Goal: Find specific page/section: Find specific page/section

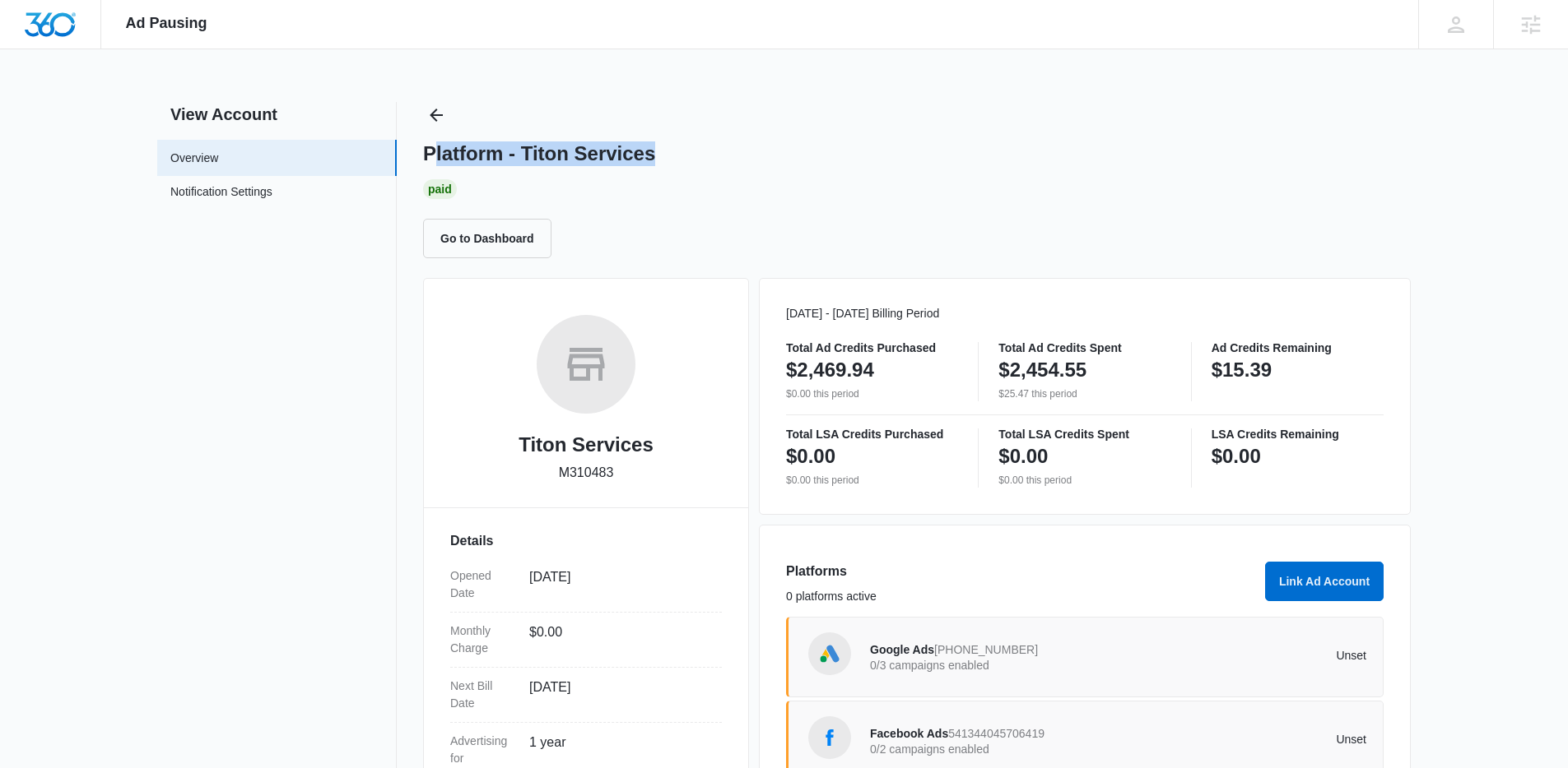
drag, startPoint x: 689, startPoint y: 150, endPoint x: 430, endPoint y: 153, distance: 259.0
click at [430, 153] on div "Platform - Titon Services" at bounding box center [917, 154] width 988 height 25
click at [430, 153] on h1 "Platform - Titon Services" at bounding box center [539, 154] width 232 height 25
drag, startPoint x: 425, startPoint y: 153, endPoint x: 673, endPoint y: 158, distance: 248.1
click at [673, 158] on div "Platform - Titon Services" at bounding box center [917, 154] width 988 height 25
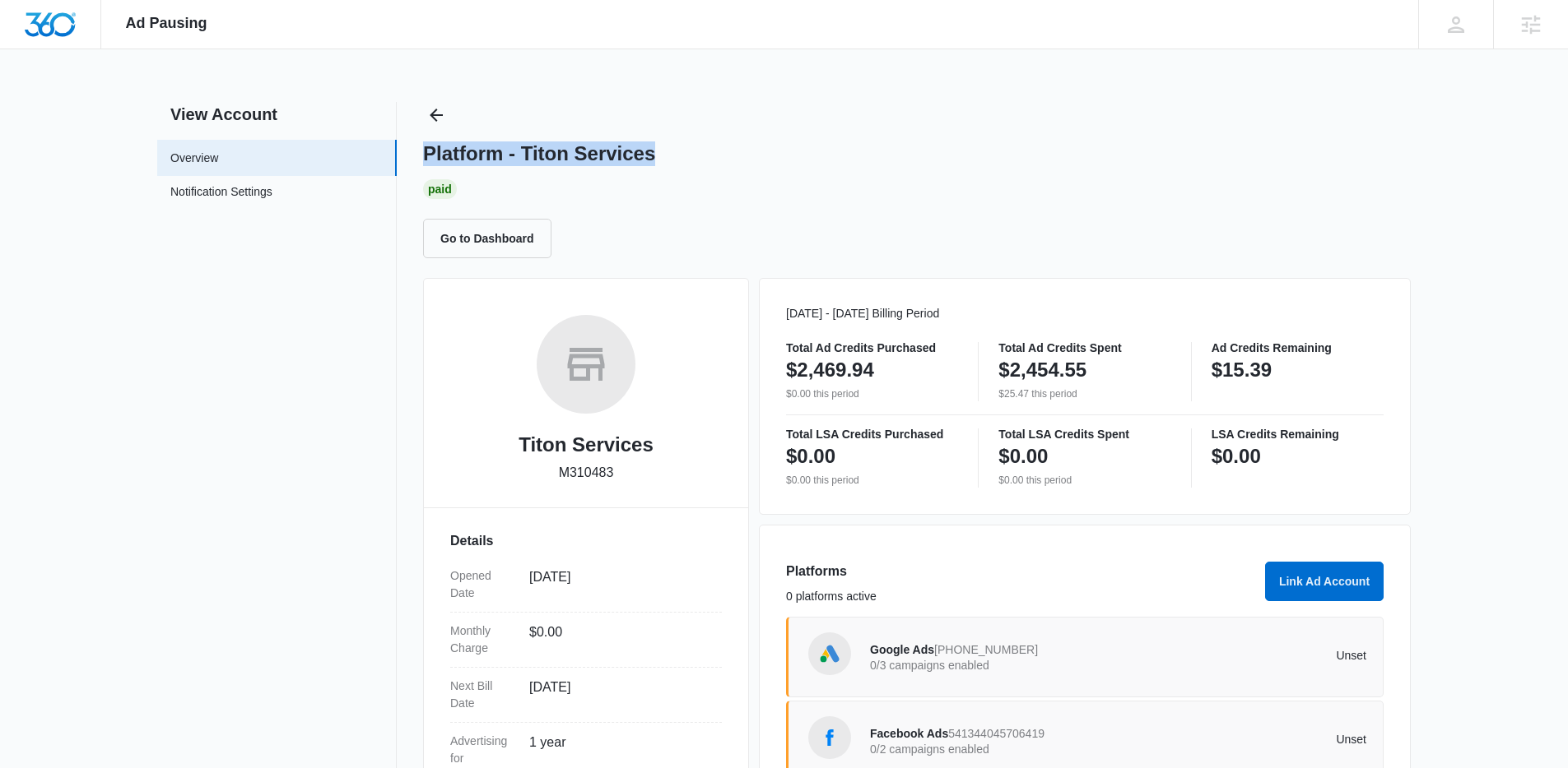
click at [673, 158] on div "Platform - Titon Services" at bounding box center [917, 154] width 988 height 25
